Goal: Navigation & Orientation: Find specific page/section

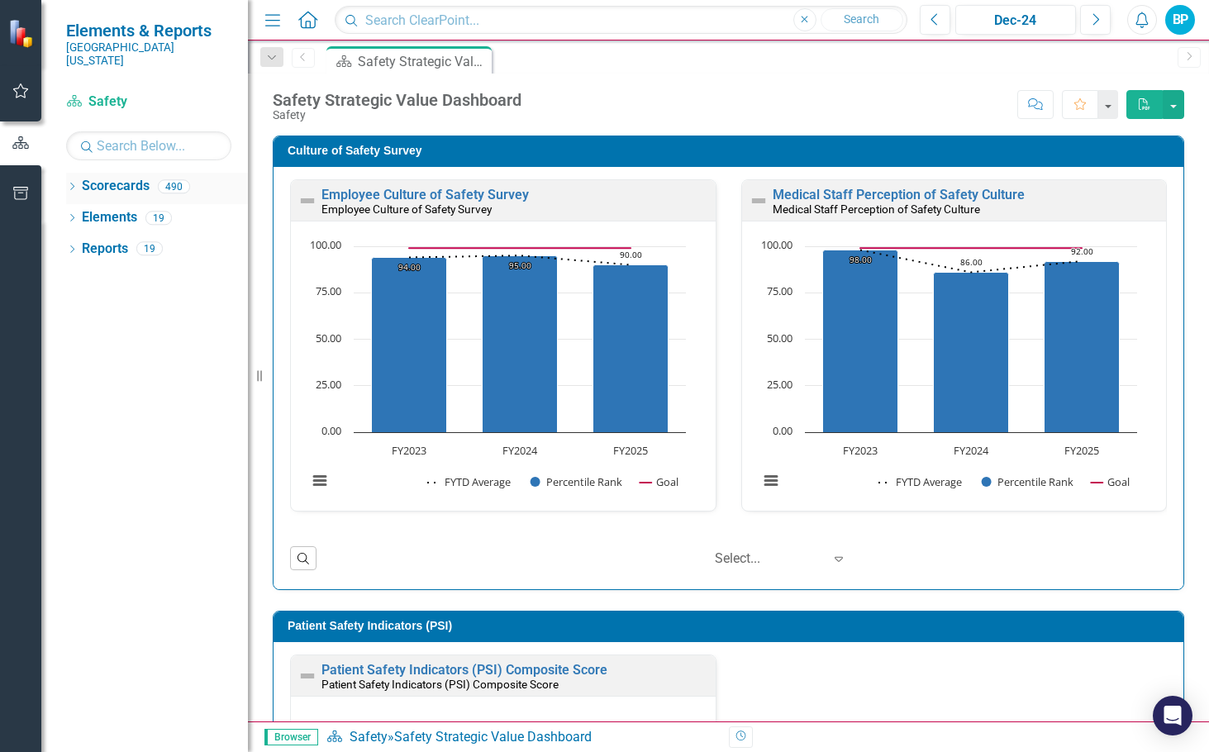
click at [68, 183] on icon "Dropdown" at bounding box center [72, 187] width 12 height 9
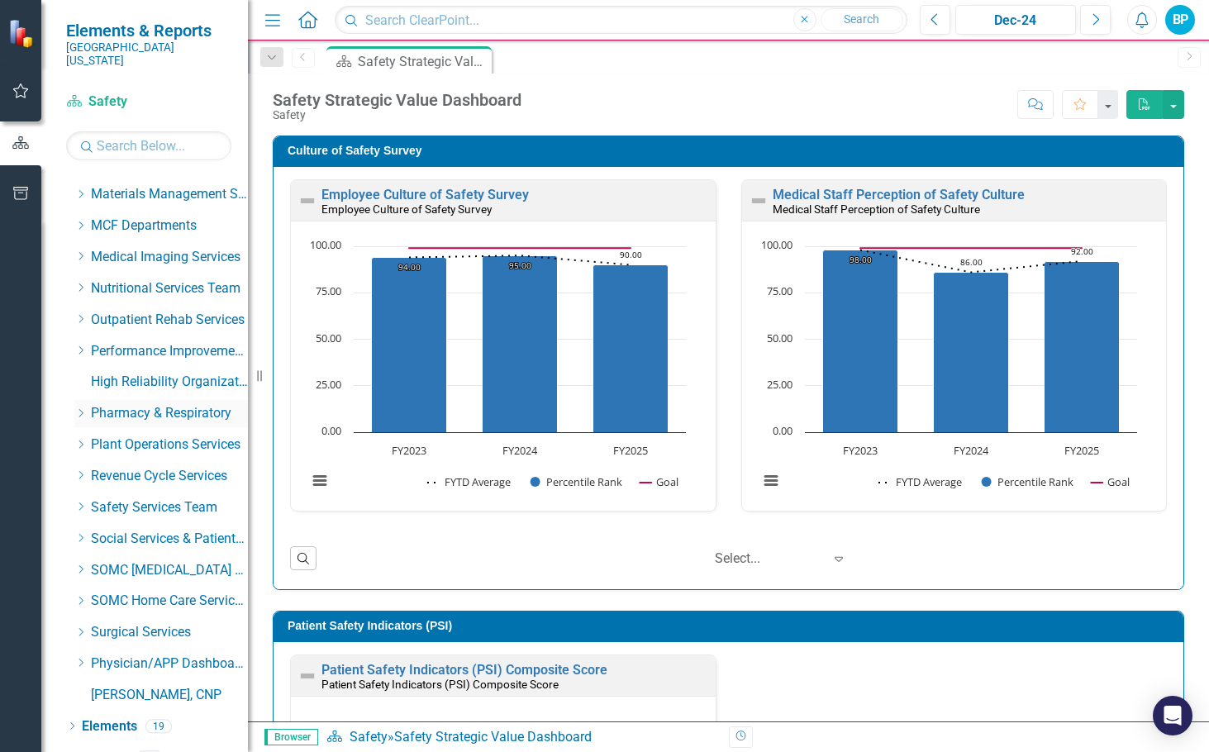
scroll to position [783, 0]
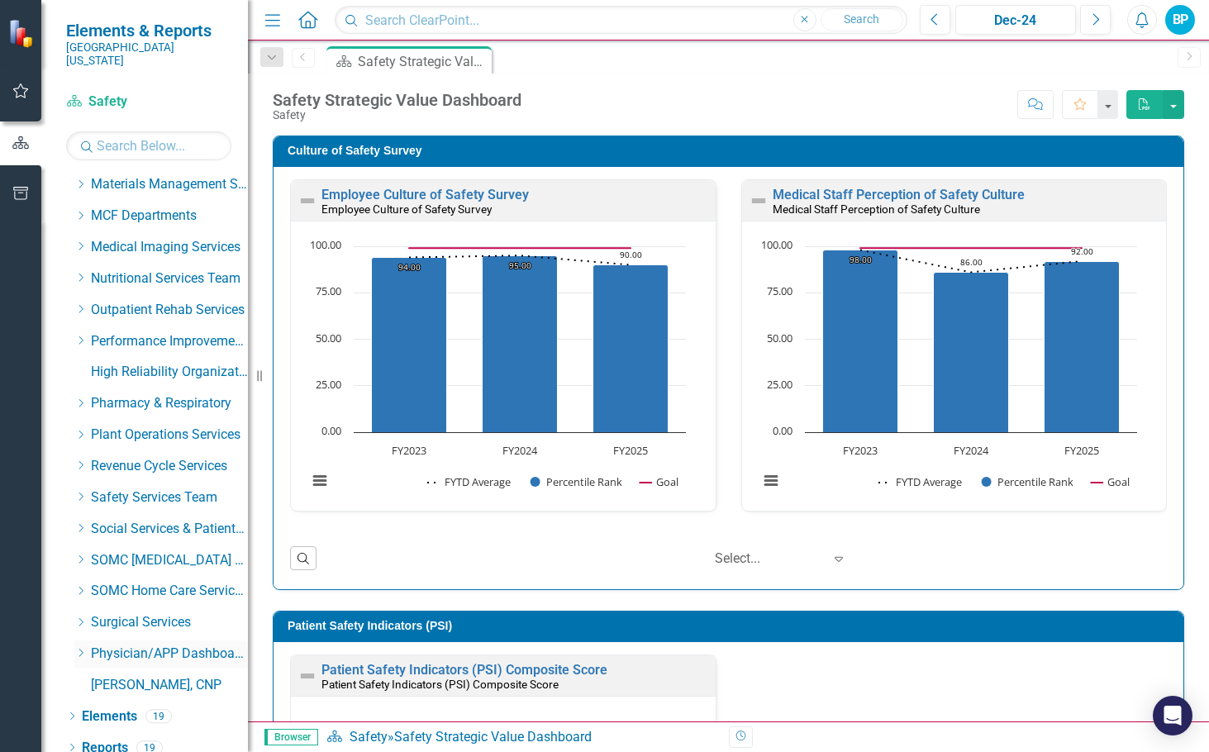
click at [78, 648] on icon "Dropdown" at bounding box center [80, 653] width 12 height 10
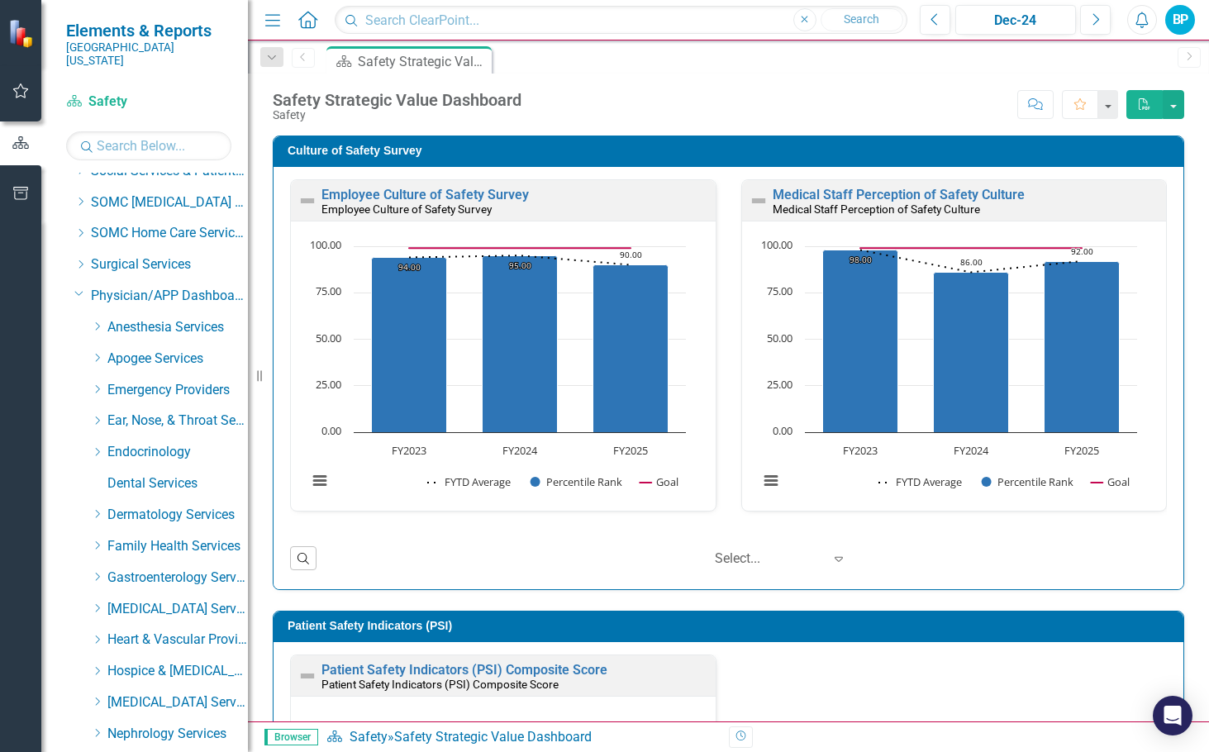
scroll to position [1114, 0]
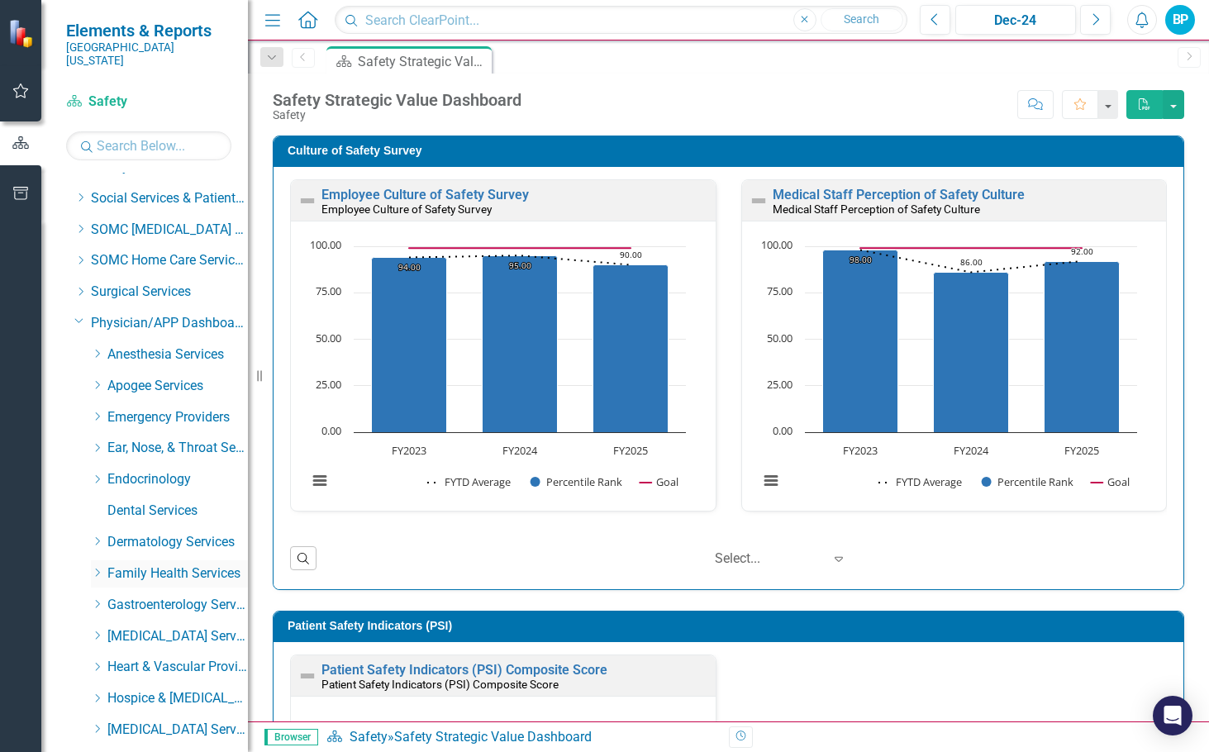
click at [100, 568] on icon "Dropdown" at bounding box center [97, 573] width 12 height 10
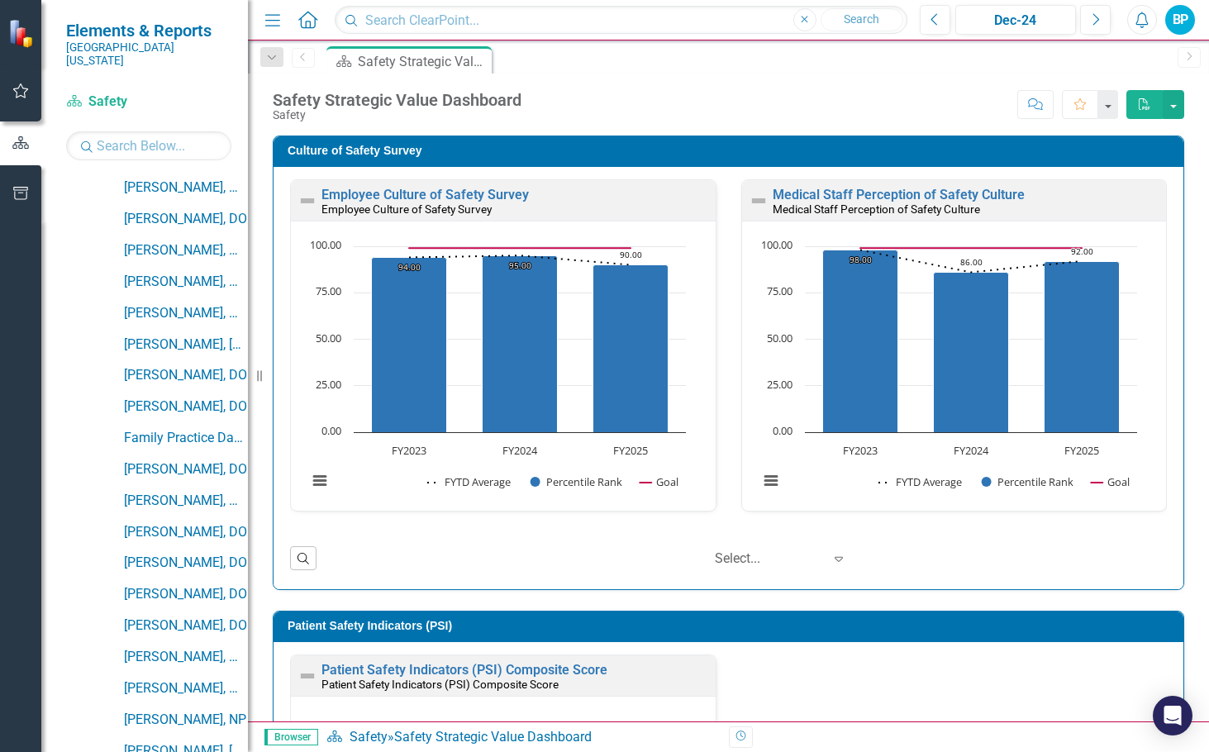
scroll to position [1609, 0]
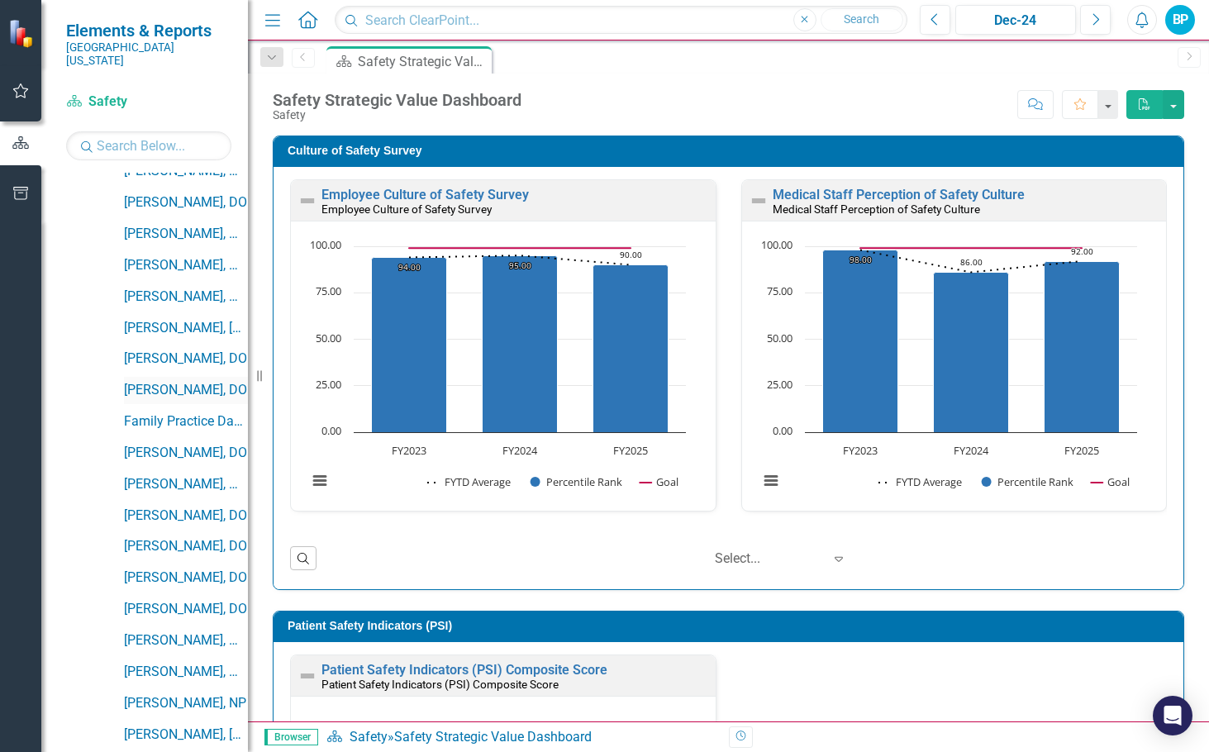
click at [174, 381] on link "[PERSON_NAME], DO" at bounding box center [186, 390] width 124 height 19
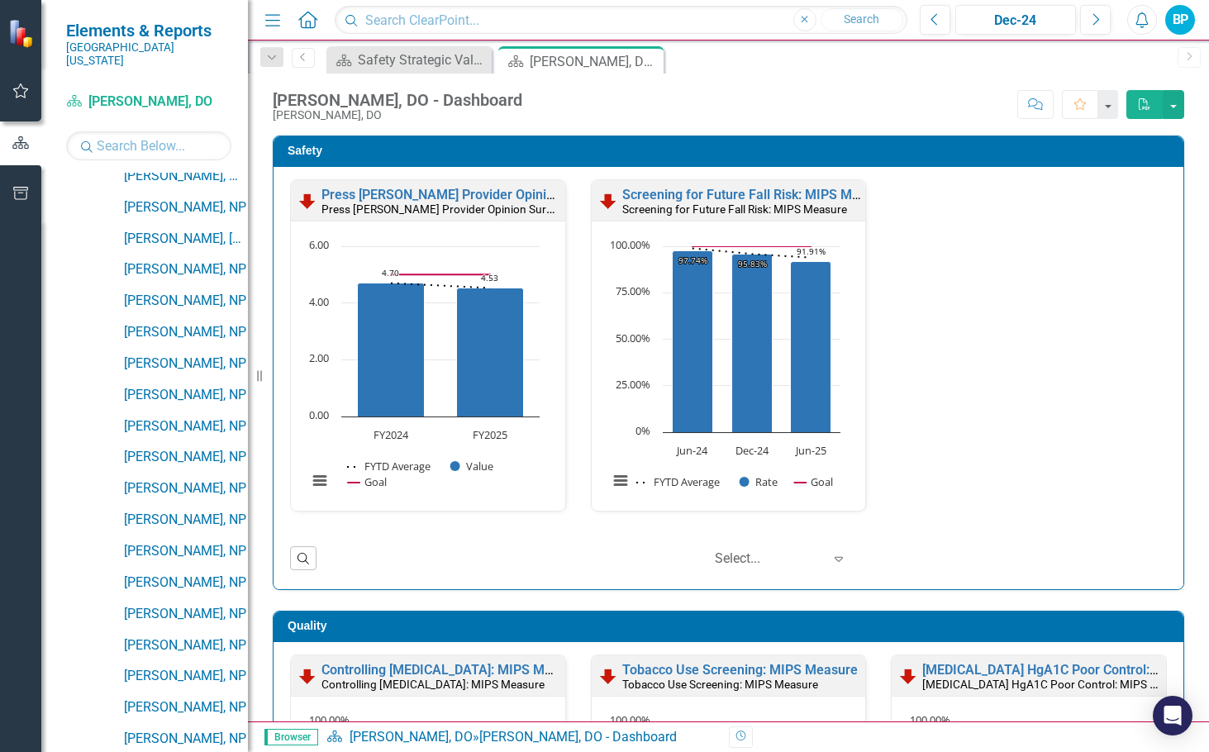
scroll to position [2188, 0]
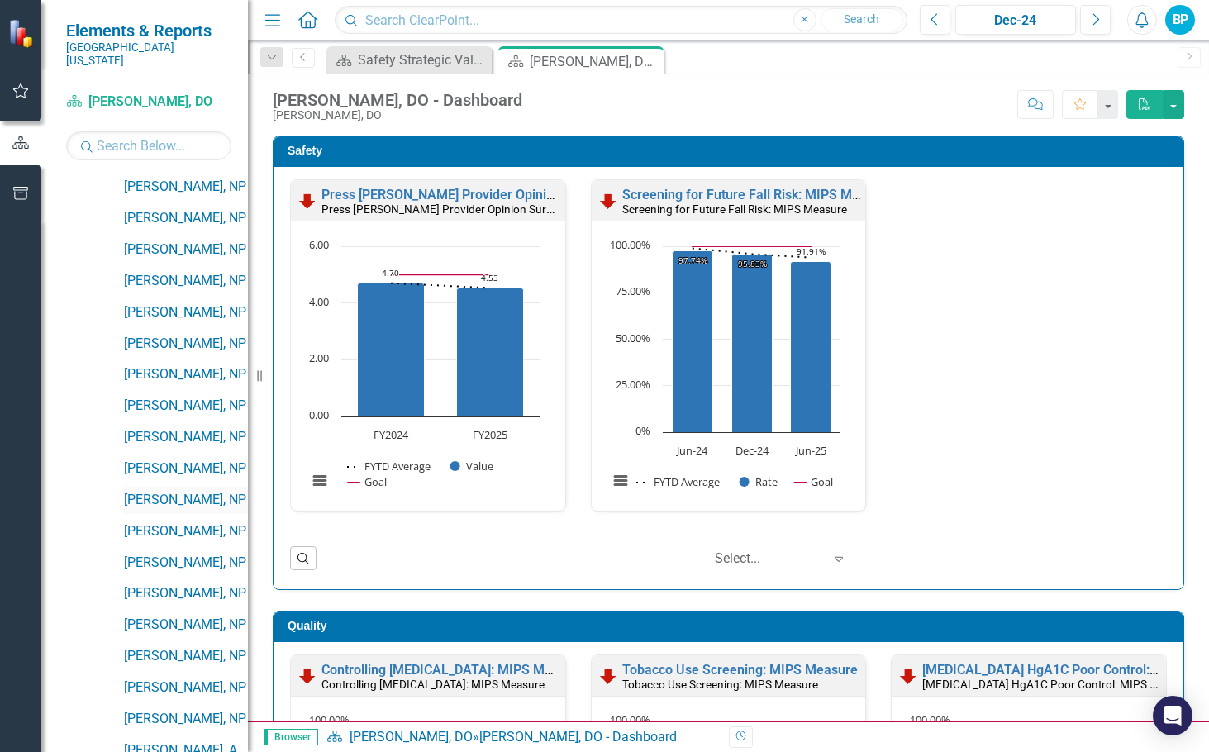
click at [144, 491] on link "[PERSON_NAME], NP" at bounding box center [186, 500] width 124 height 19
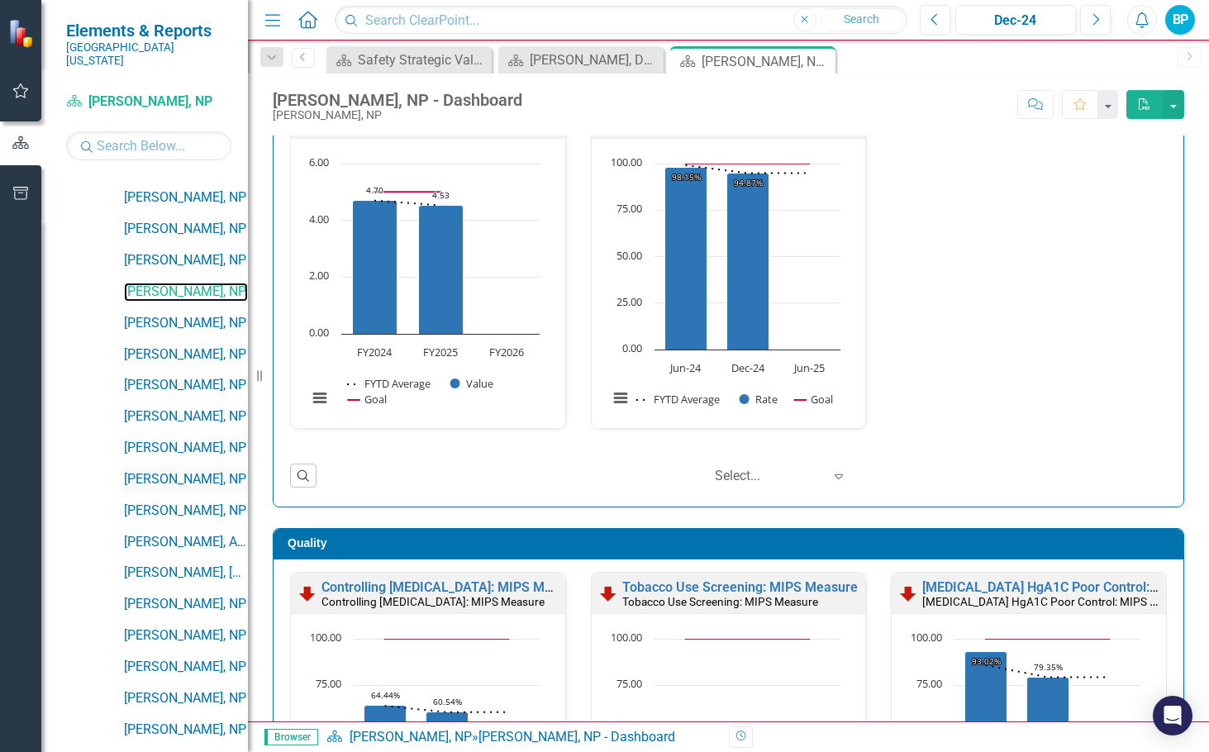
scroll to position [2436, 0]
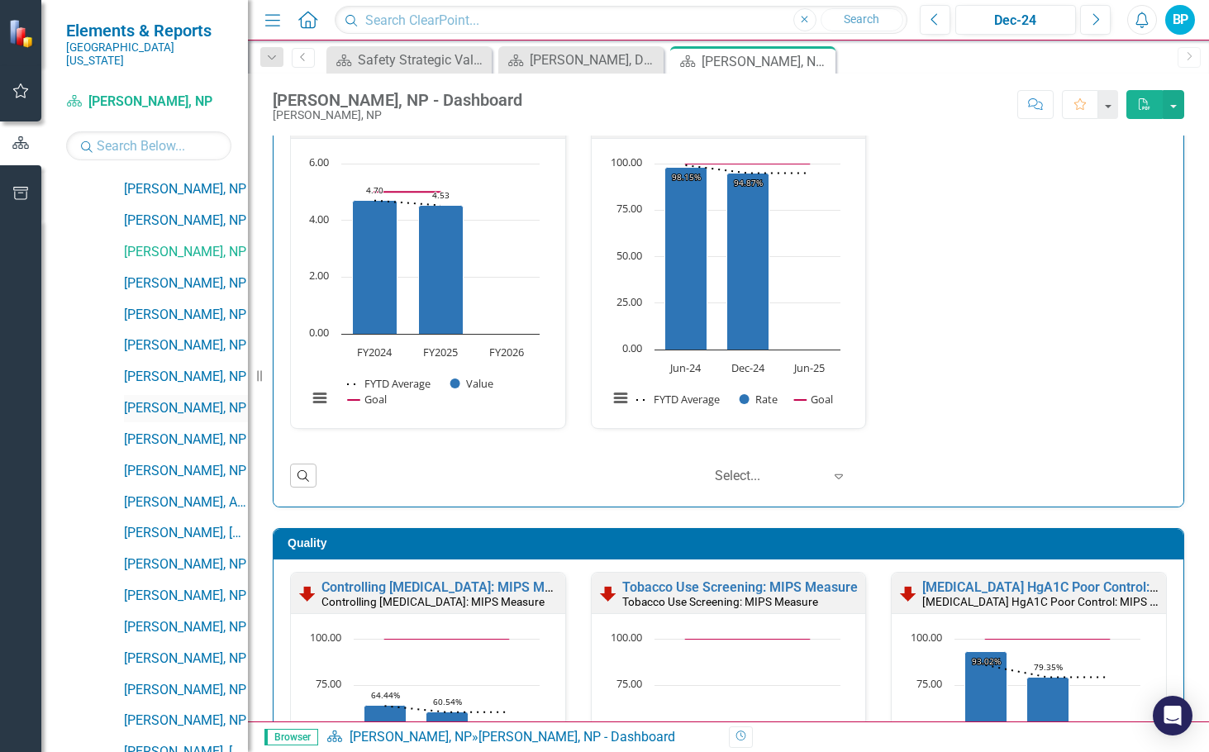
click at [157, 399] on link "[PERSON_NAME], NP" at bounding box center [186, 408] width 124 height 19
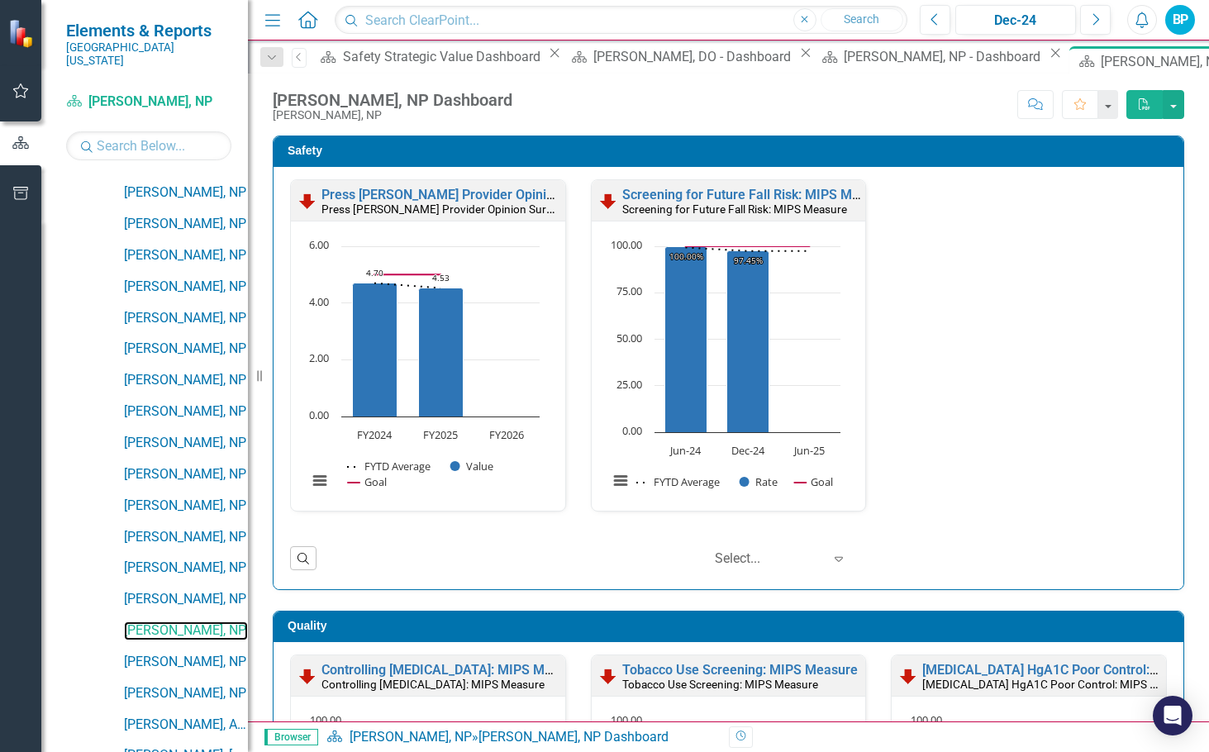
scroll to position [2188, 0]
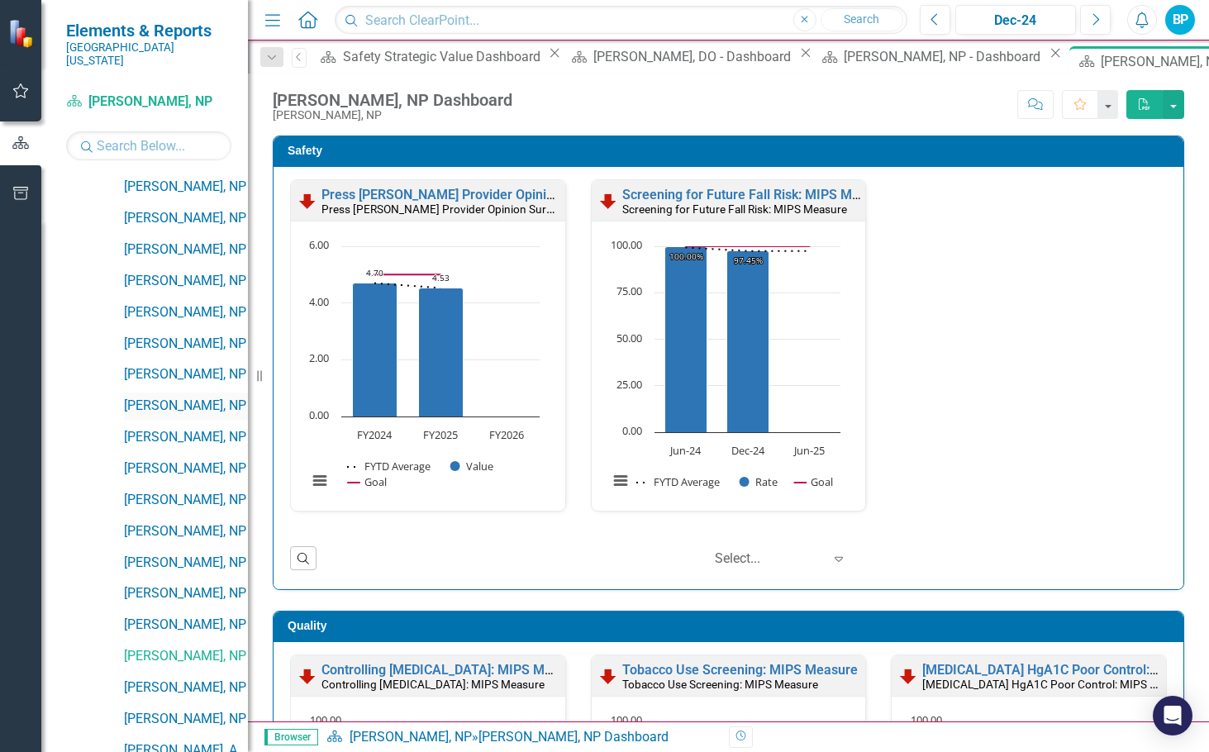
click at [188, 397] on link "[PERSON_NAME], NP" at bounding box center [186, 406] width 124 height 19
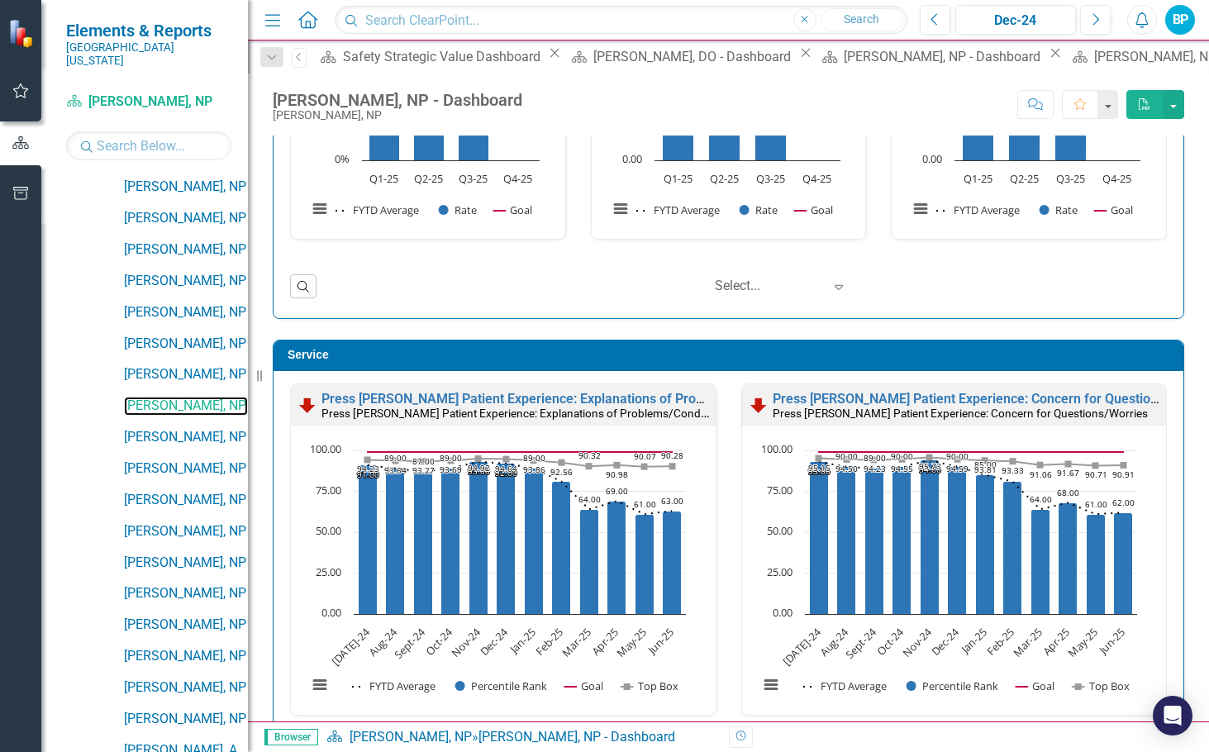
scroll to position [1157, 0]
